Goal: Task Accomplishment & Management: Manage account settings

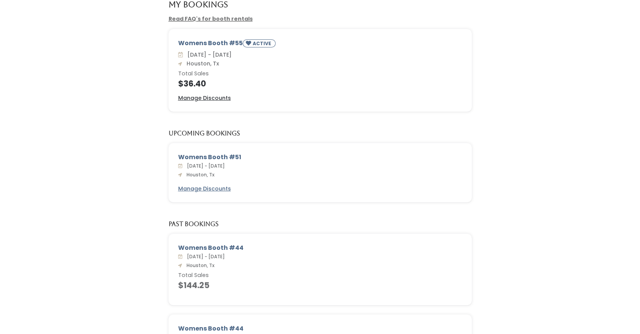
scroll to position [57, 0]
click at [195, 94] on u "Manage Discounts" at bounding box center [204, 98] width 53 height 8
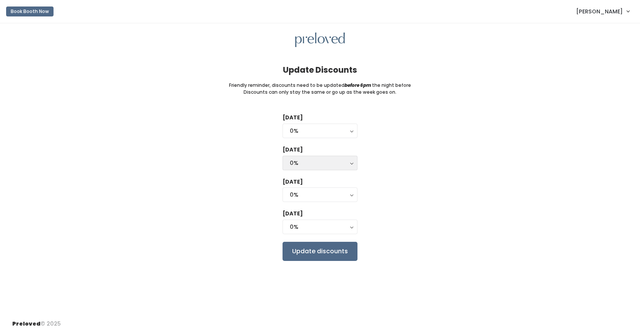
click at [303, 162] on div "0%" at bounding box center [320, 163] width 60 height 8
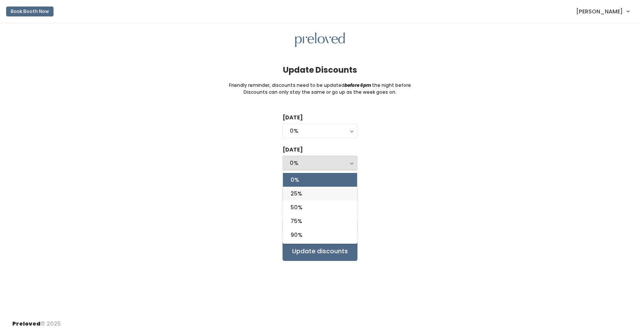
click at [300, 189] on span "25%" at bounding box center [296, 193] width 11 height 8
select select "25%"
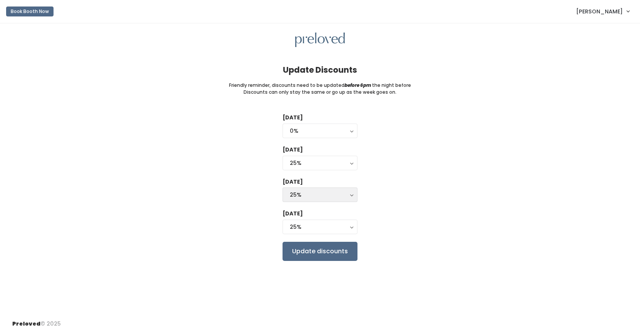
click at [300, 192] on div "25%" at bounding box center [320, 194] width 60 height 8
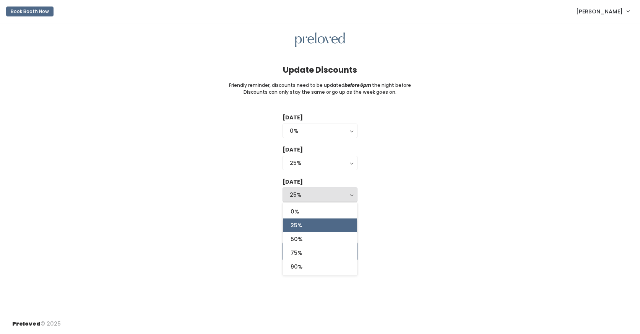
click at [300, 192] on div "25%" at bounding box center [320, 194] width 60 height 8
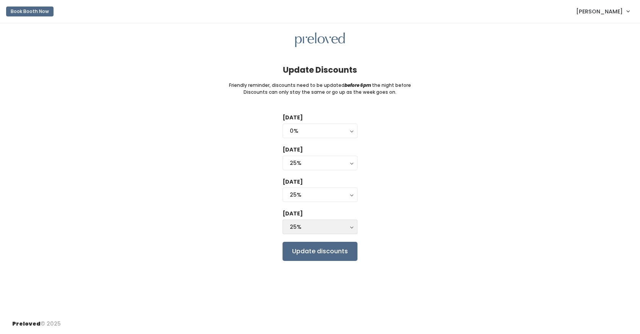
click at [300, 222] on div "25%" at bounding box center [320, 226] width 60 height 8
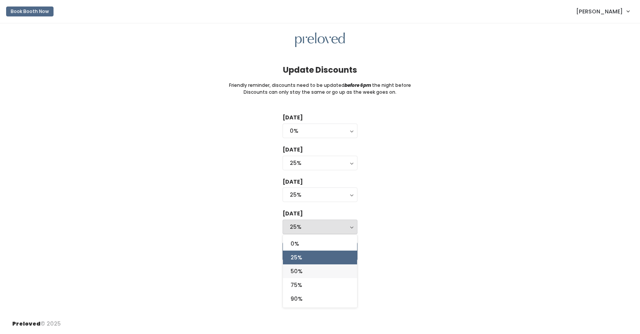
click at [296, 267] on span "50%" at bounding box center [297, 271] width 12 height 8
select select "50%"
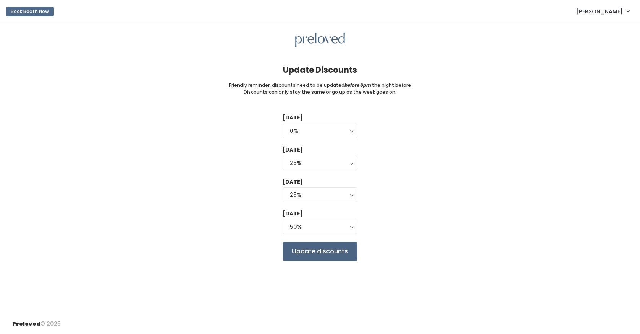
click at [307, 250] on input "Update discounts" at bounding box center [319, 251] width 75 height 19
